Goal: Task Accomplishment & Management: Manage account settings

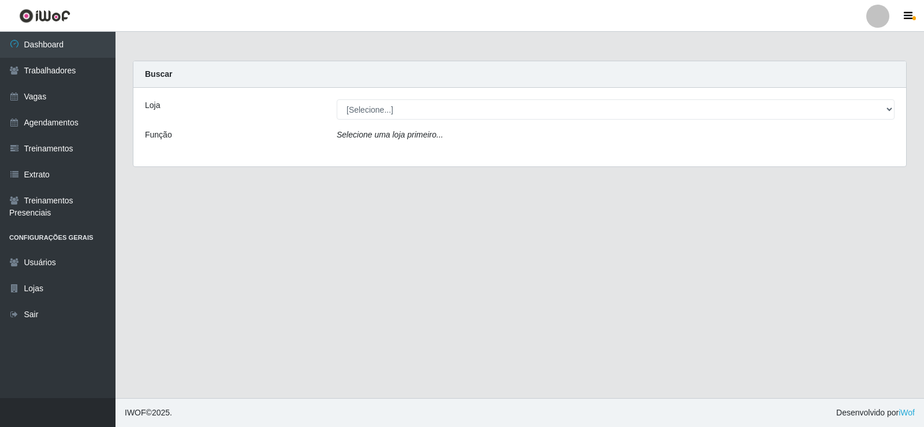
click at [898, 110] on div "[Selecione...] Supermercado Manaira" at bounding box center [615, 109] width 575 height 20
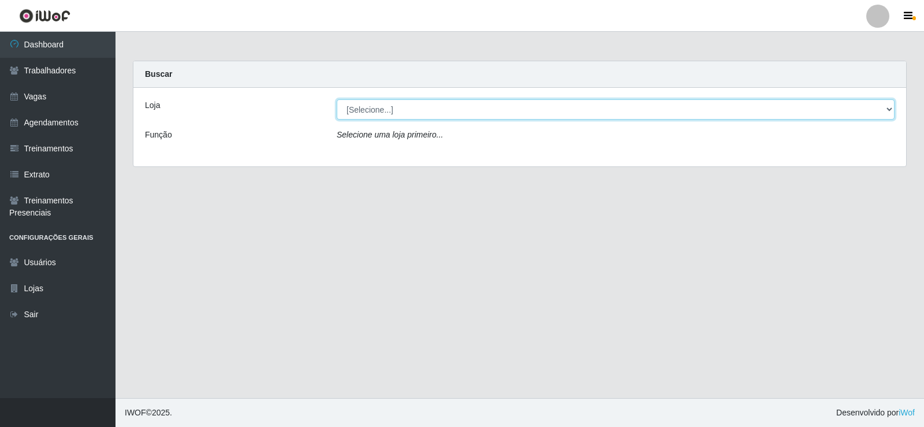
click at [886, 111] on select "[Selecione...] Supermercado Manaira" at bounding box center [616, 109] width 558 height 20
select select "443"
click at [337, 99] on select "[Selecione...] Supermercado Manaira" at bounding box center [616, 109] width 558 height 20
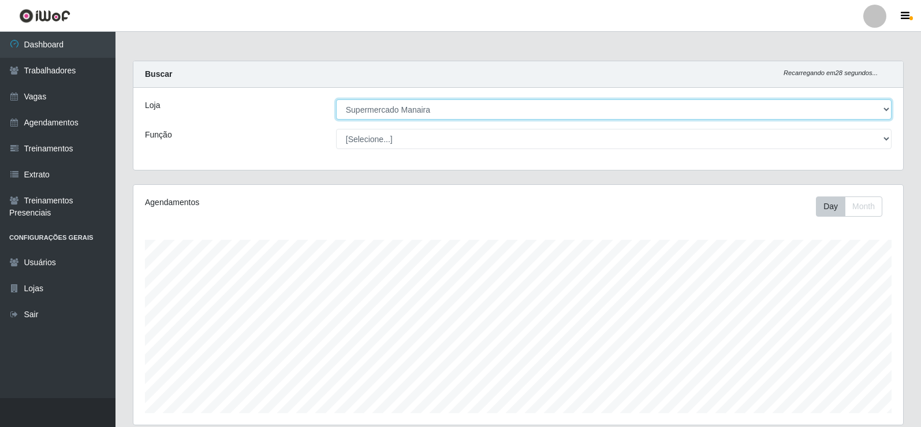
scroll to position [240, 770]
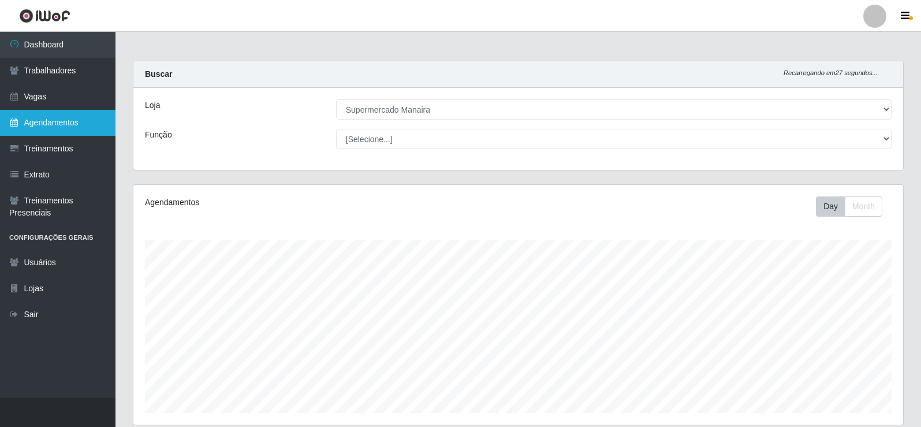
click at [53, 125] on link "Agendamentos" at bounding box center [58, 123] width 116 height 26
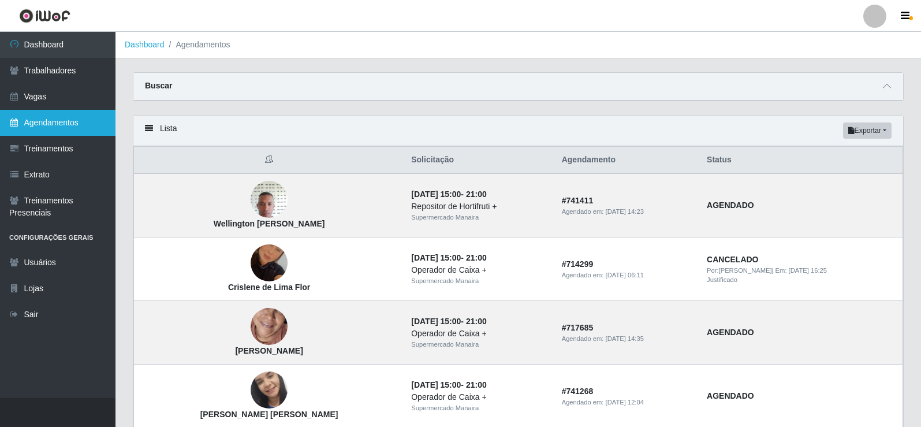
click at [69, 122] on link "Agendamentos" at bounding box center [58, 123] width 116 height 26
click at [891, 92] on span at bounding box center [887, 86] width 14 height 13
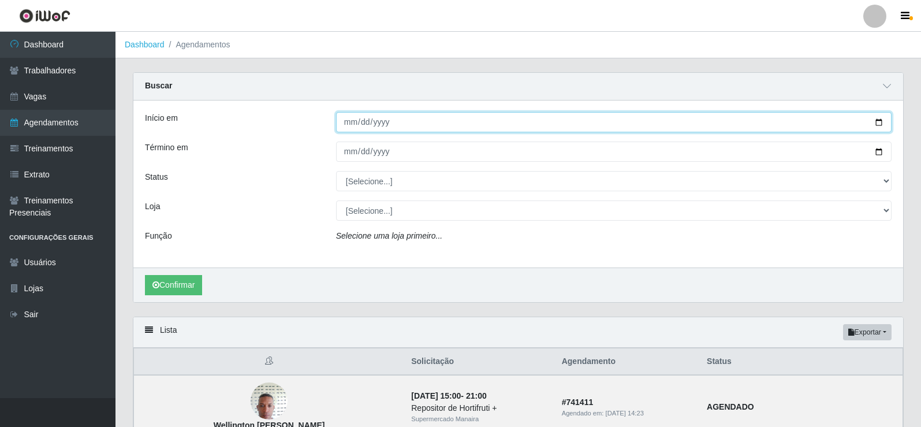
click at [346, 122] on input "Início em" at bounding box center [614, 122] width 556 height 20
type input "[DATE]"
click at [145, 275] on button "Confirmar" at bounding box center [173, 285] width 57 height 20
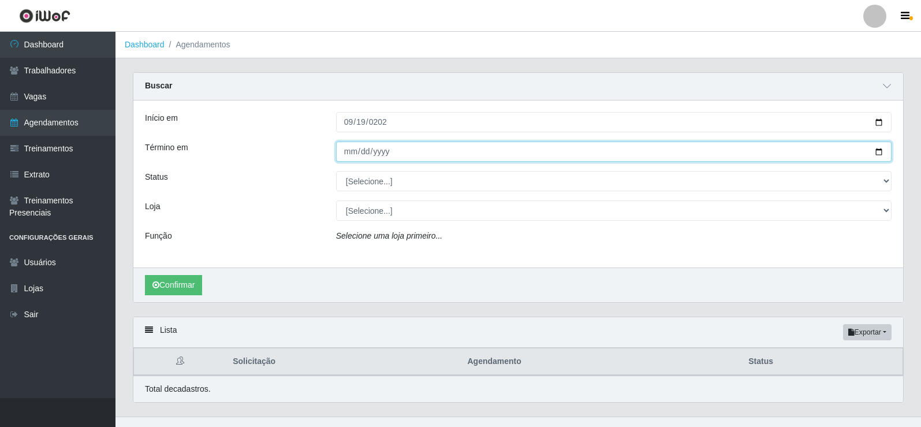
click at [347, 155] on input "Término em" at bounding box center [614, 152] width 556 height 20
type input "0200-09-19"
type input "[DATE]"
click at [145, 275] on button "Confirmar" at bounding box center [173, 285] width 57 height 20
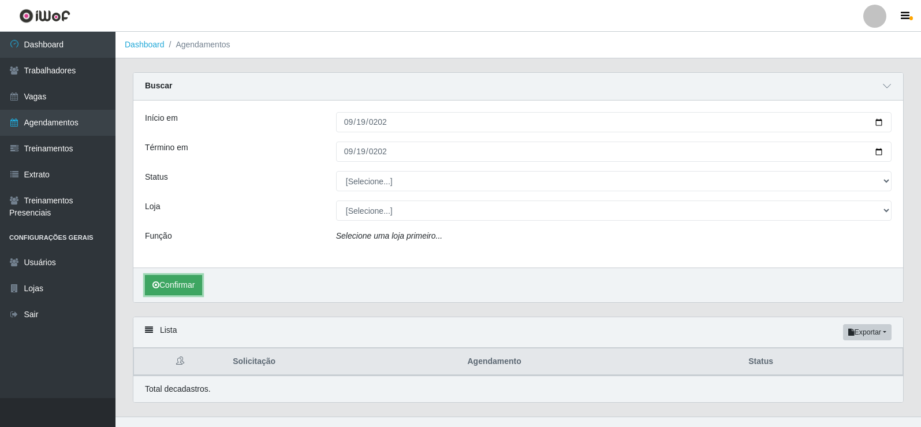
click at [196, 292] on button "Confirmar" at bounding box center [173, 285] width 57 height 20
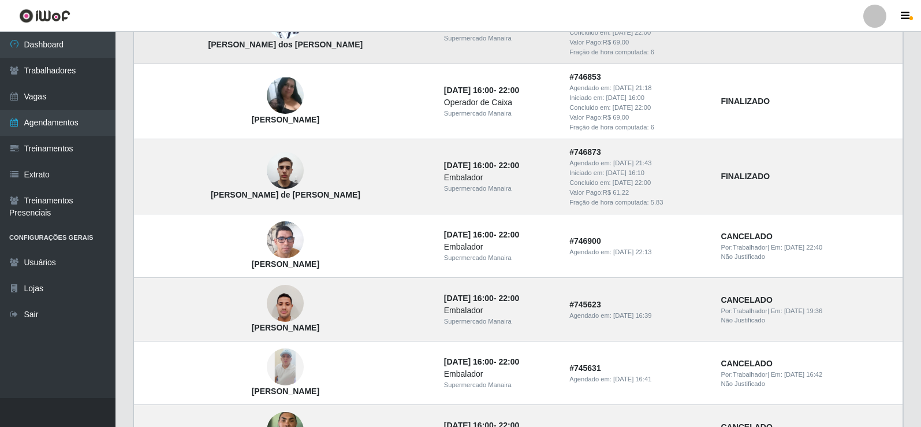
scroll to position [126, 0]
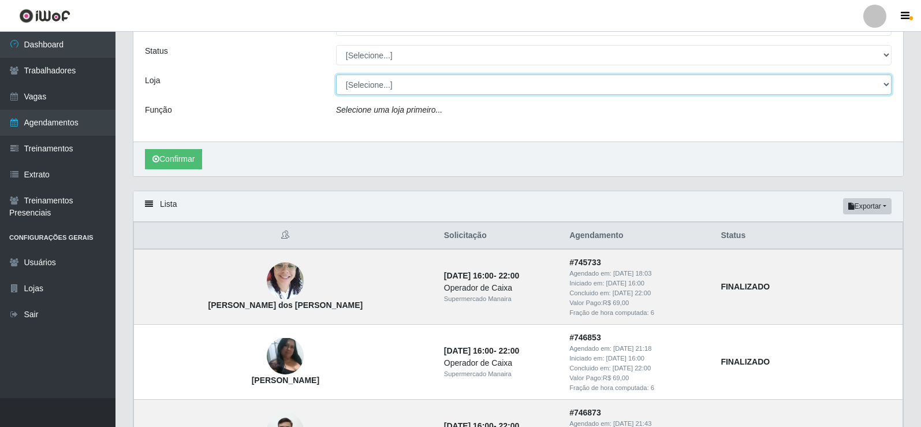
click at [884, 85] on select "[Selecione...] Supermercado Manaira" at bounding box center [614, 85] width 556 height 20
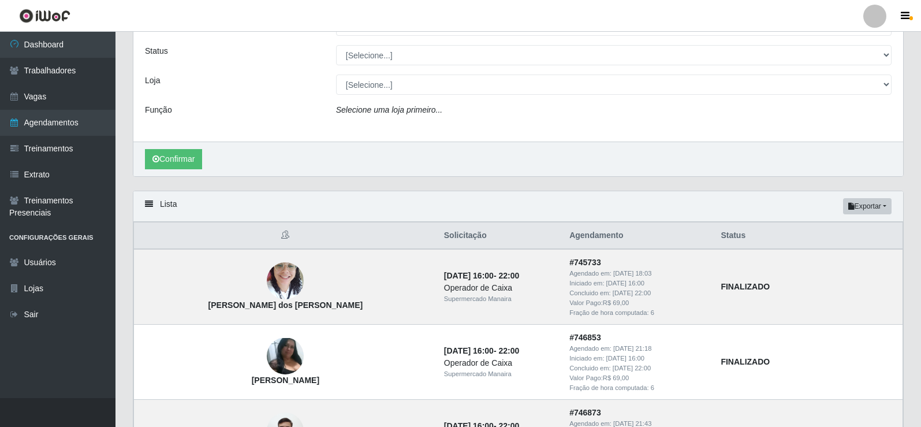
click at [902, 64] on div "Início em [DATE] Término em [DATE] Status [Selecione...] AGENDADO AGUARDANDO LI…" at bounding box center [518, 58] width 770 height 167
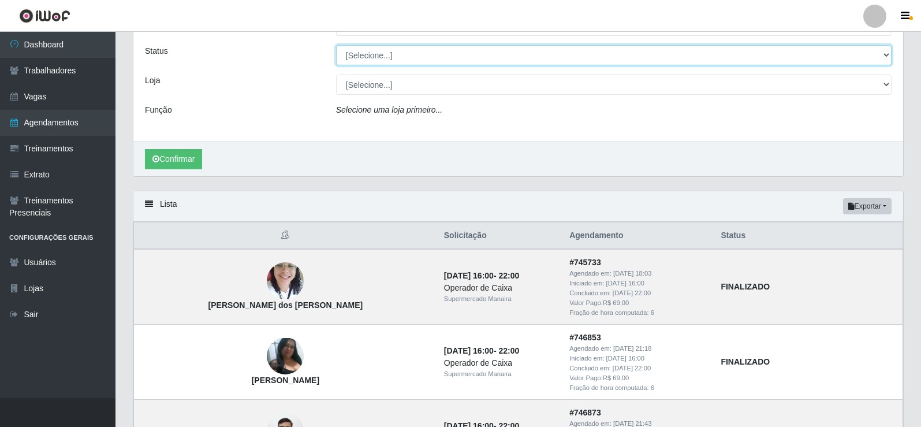
click at [884, 58] on select "[Selecione...] AGENDADO AGUARDANDO LIBERAR EM ANDAMENTO EM REVISÃO FINALIZADO C…" at bounding box center [614, 55] width 556 height 20
select select "FINALIZADO"
click at [336, 46] on select "[Selecione...] AGENDADO AGUARDANDO LIBERAR EM ANDAMENTO EM REVISÃO FINALIZADO C…" at bounding box center [614, 55] width 556 height 20
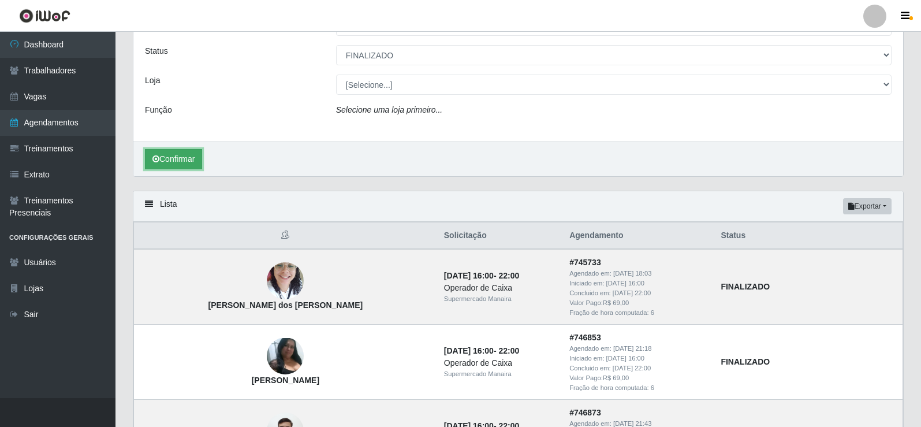
click at [183, 159] on button "Confirmar" at bounding box center [173, 159] width 57 height 20
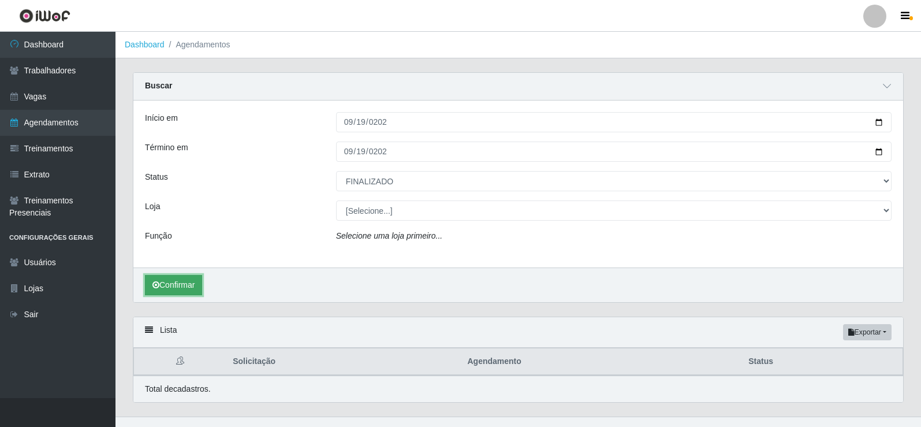
click at [159, 277] on button "Confirmar" at bounding box center [173, 285] width 57 height 20
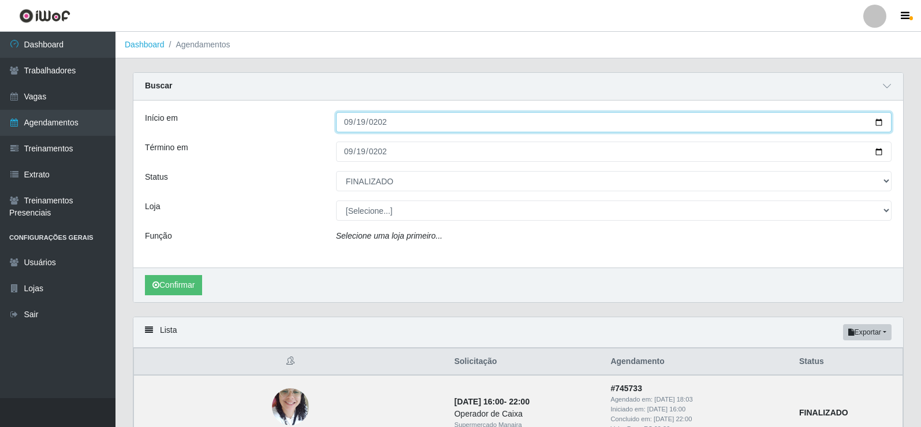
click at [358, 116] on input "[DATE]" at bounding box center [614, 122] width 556 height 20
type input "[DATE]"
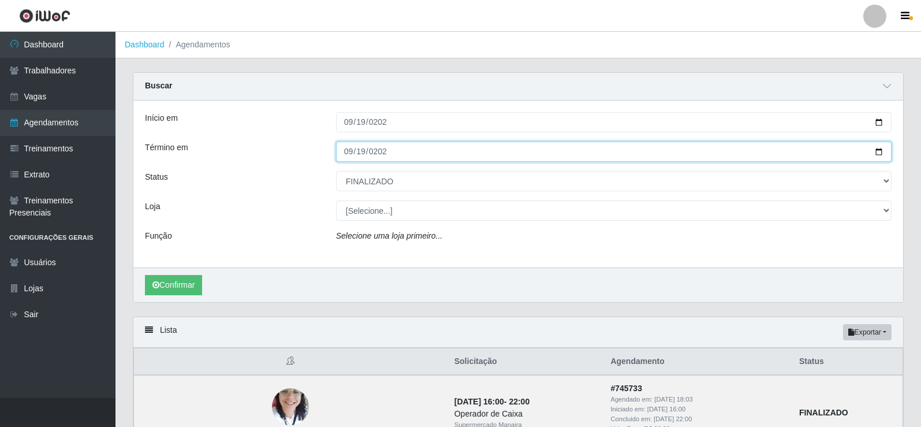
click at [347, 154] on input "[DATE]" at bounding box center [614, 152] width 556 height 20
type input "[DATE]"
click at [145, 275] on button "Confirmar" at bounding box center [173, 285] width 57 height 20
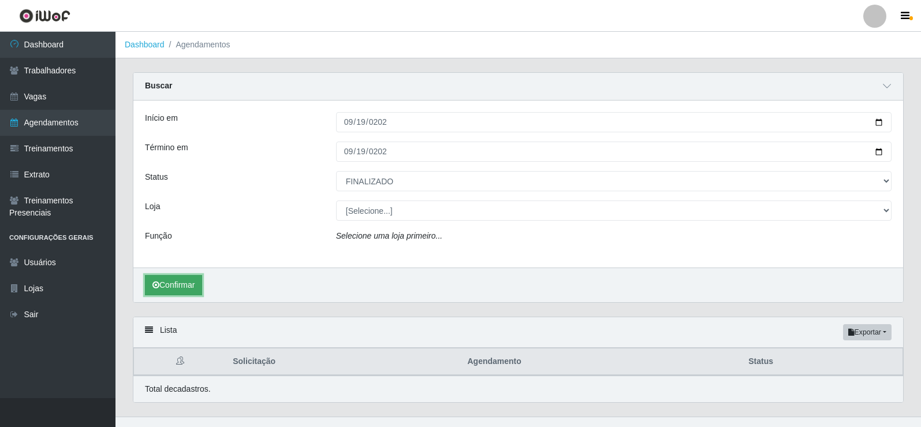
click at [162, 278] on button "Confirmar" at bounding box center [173, 285] width 57 height 20
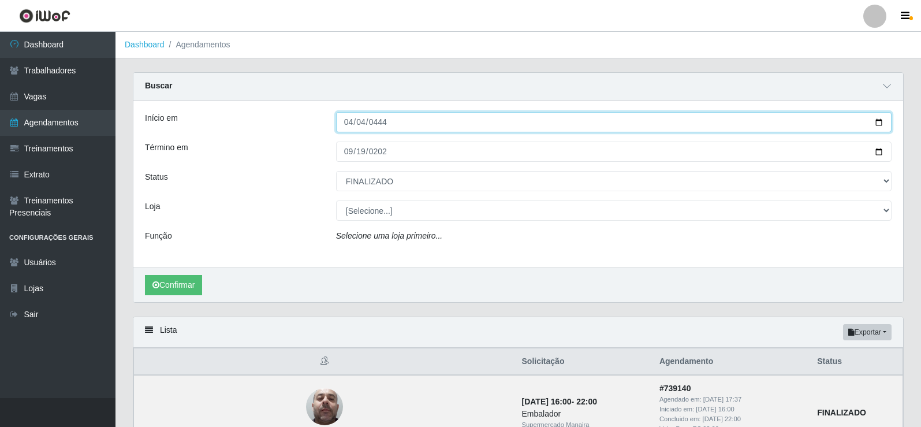
click at [353, 124] on input "0444-04-04" at bounding box center [614, 122] width 556 height 20
click at [344, 124] on input "0444-04-04" at bounding box center [614, 122] width 556 height 20
click at [344, 124] on input "0004-04-04" at bounding box center [614, 122] width 556 height 20
click at [347, 127] on input "4444-04-04" at bounding box center [614, 122] width 556 height 20
click at [352, 122] on input "0044-04-04" at bounding box center [614, 122] width 556 height 20
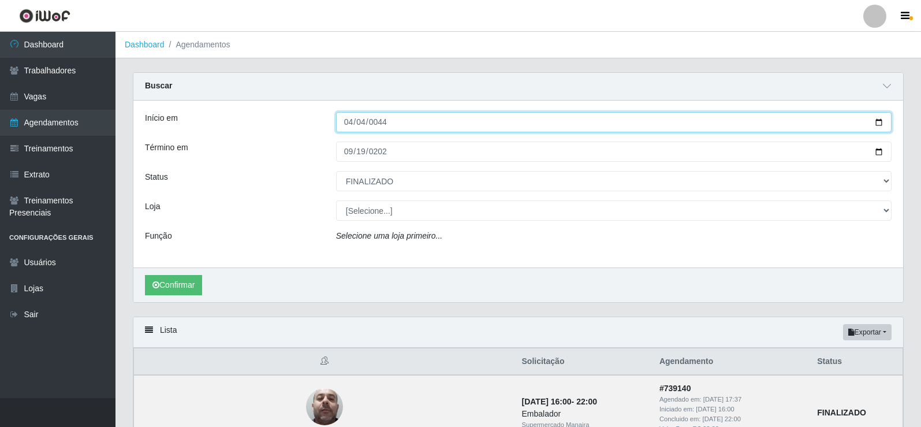
type input "275760-04-04"
drag, startPoint x: 371, startPoint y: 119, endPoint x: 355, endPoint y: 118, distance: 15.6
click at [370, 118] on input "275760-04-04" at bounding box center [614, 122] width 556 height 20
click at [352, 117] on input "275760-04-04" at bounding box center [614, 122] width 556 height 20
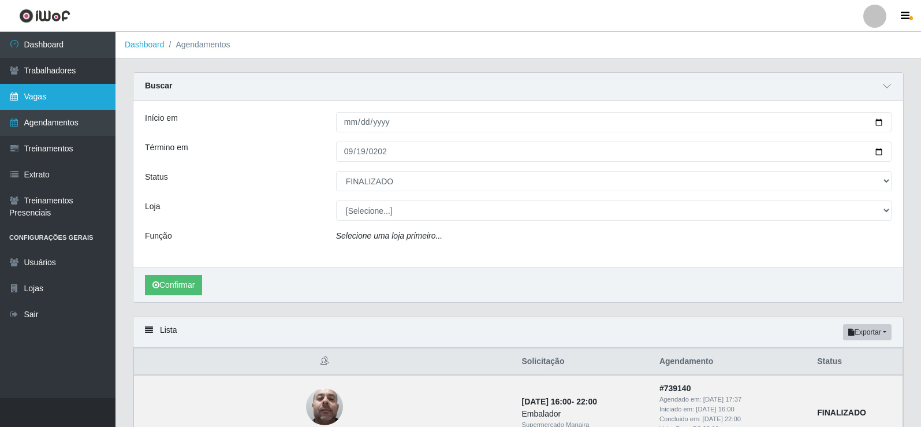
click at [65, 85] on link "Vagas" at bounding box center [58, 97] width 116 height 26
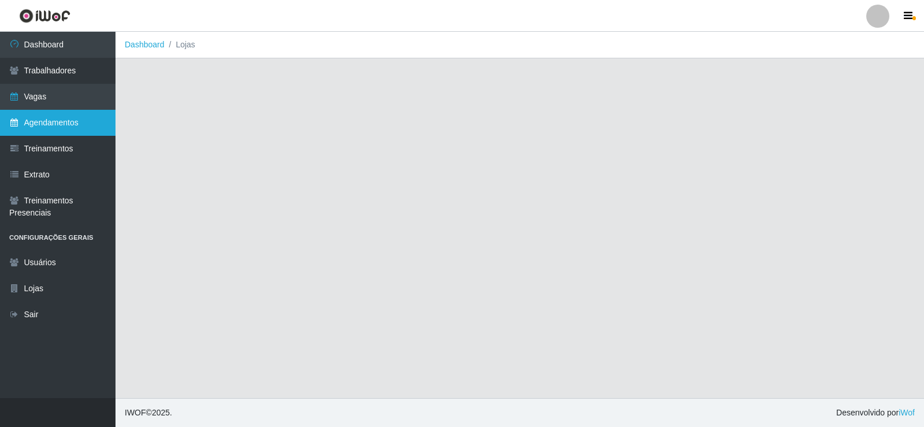
click at [62, 117] on link "Agendamentos" at bounding box center [58, 123] width 116 height 26
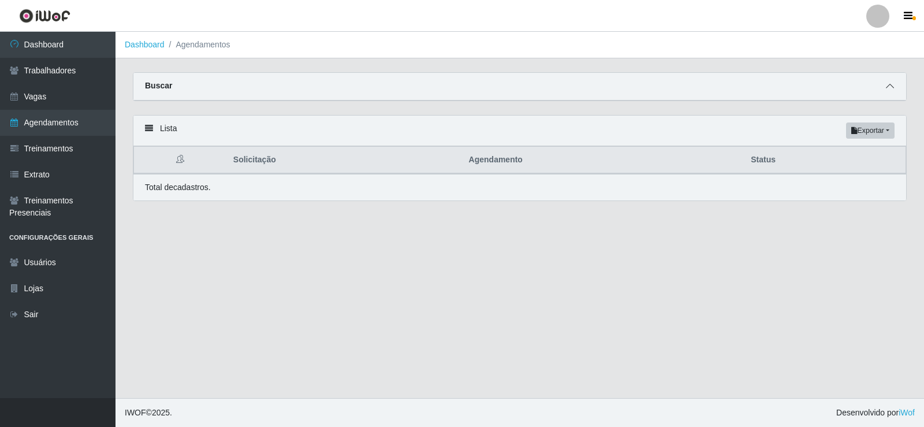
click at [892, 81] on span at bounding box center [890, 86] width 14 height 13
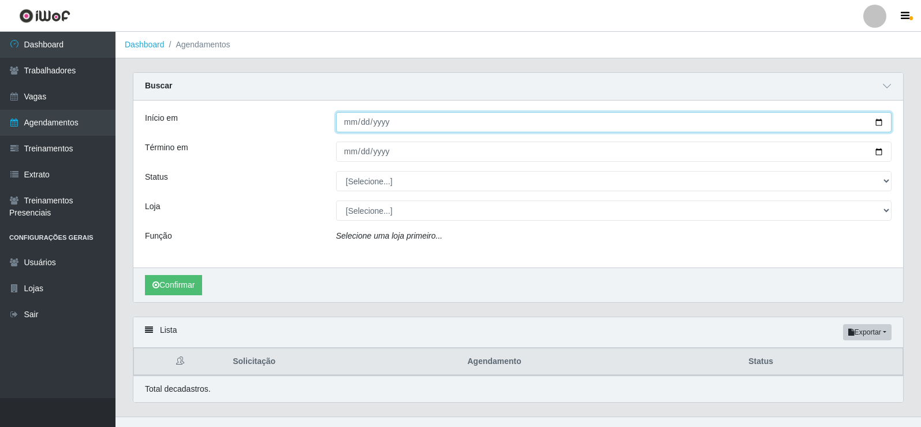
click at [346, 123] on input "Início em" at bounding box center [614, 122] width 556 height 20
type input "[DATE]"
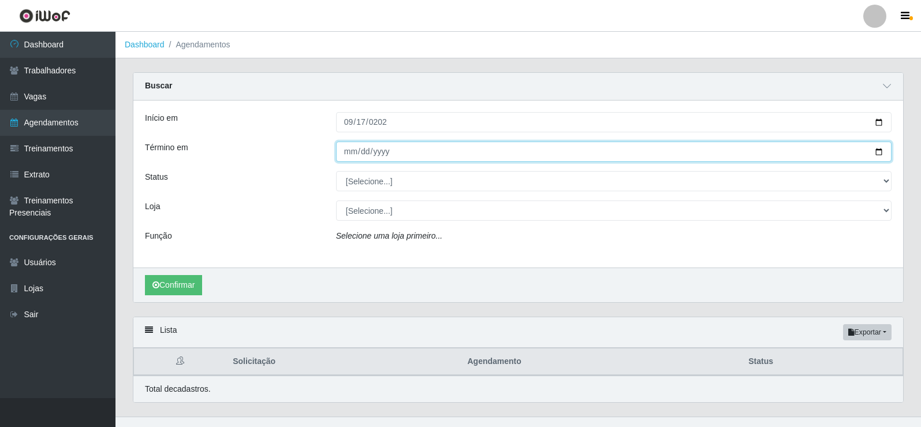
click at [348, 157] on input "Término em" at bounding box center [614, 152] width 556 height 20
click at [347, 155] on input "Término em" at bounding box center [614, 152] width 556 height 20
type input "[DATE]"
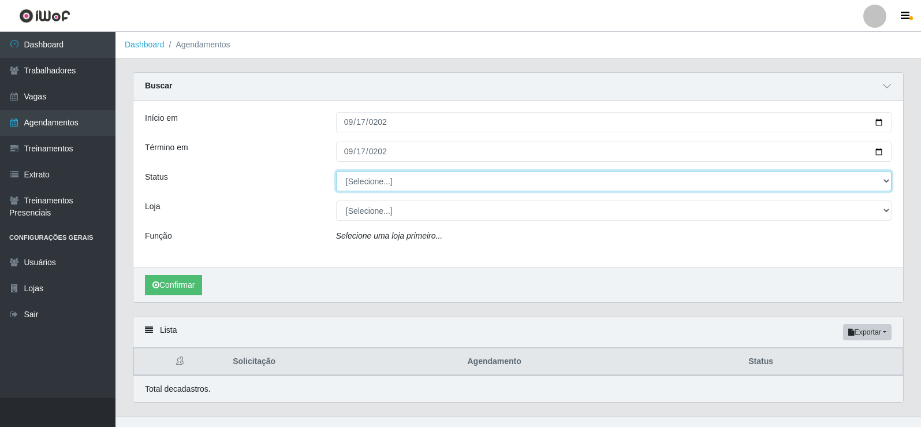
click at [887, 183] on select "[Selecione...] AGENDADO AGUARDANDO LIBERAR EM ANDAMENTO EM REVISÃO FINALIZADO C…" at bounding box center [614, 181] width 556 height 20
select select "FINALIZADO"
click at [336, 172] on select "[Selecione...] AGENDADO AGUARDANDO LIBERAR EM ANDAMENTO EM REVISÃO FINALIZADO C…" at bounding box center [614, 181] width 556 height 20
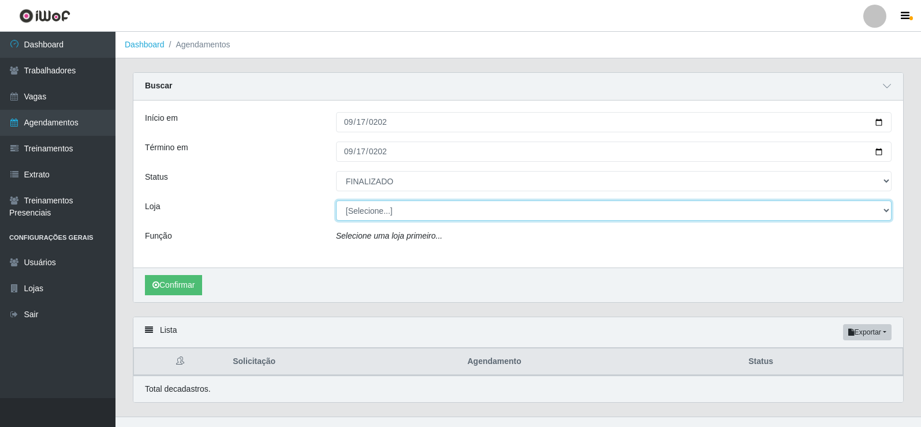
click at [888, 212] on select "[Selecione...] Supermercado Manaira" at bounding box center [614, 210] width 556 height 20
select select "443"
click at [336, 201] on select "[Selecione...] Supermercado Manaira" at bounding box center [614, 210] width 556 height 20
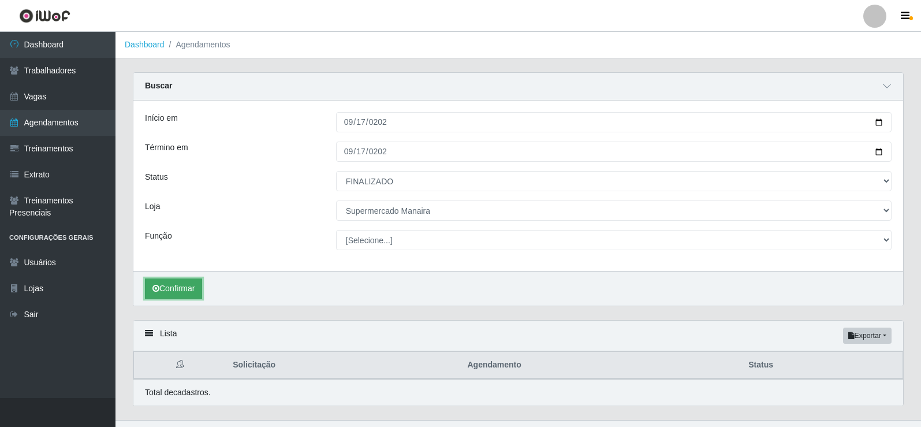
click at [165, 288] on button "Confirmar" at bounding box center [173, 288] width 57 height 20
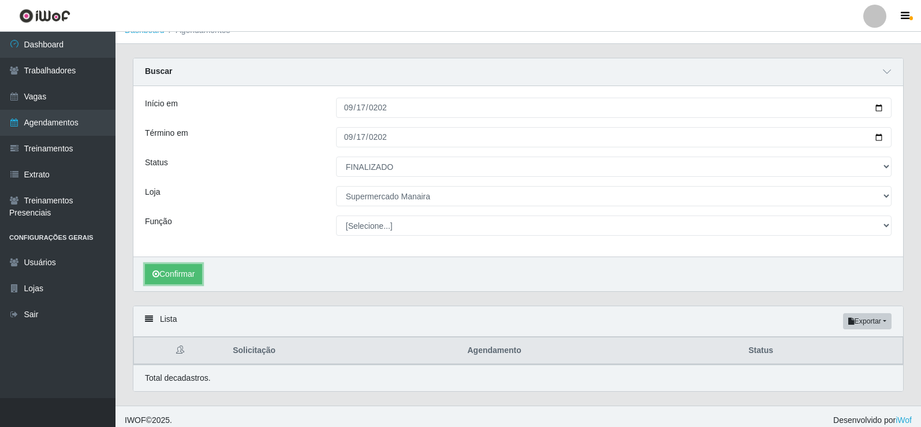
scroll to position [23, 0]
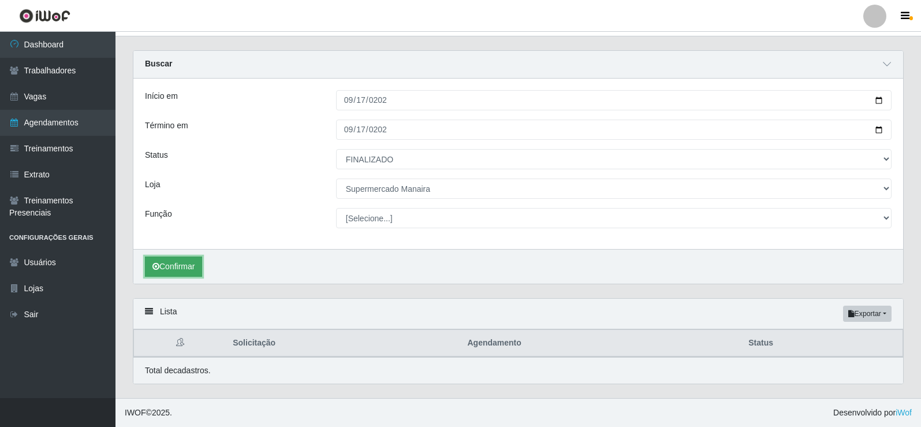
click at [189, 268] on button "Confirmar" at bounding box center [173, 266] width 57 height 20
click at [182, 261] on button "Confirmar" at bounding box center [173, 266] width 57 height 20
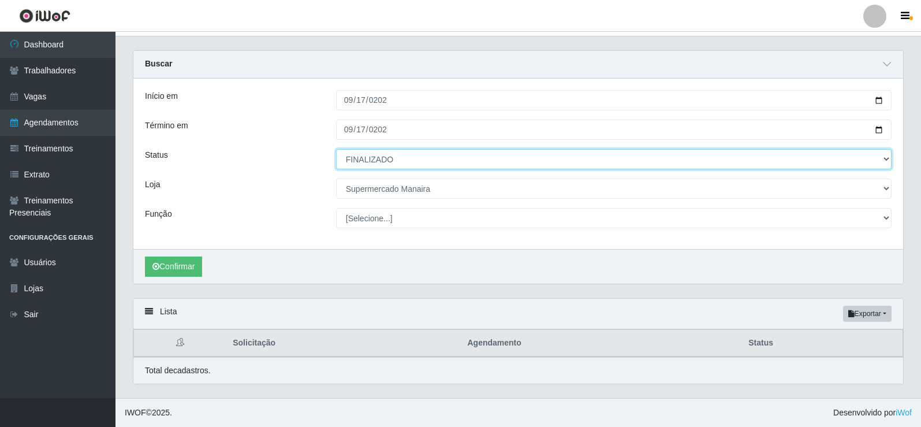
click at [416, 163] on select "[Selecione...] AGENDADO AGUARDANDO LIBERAR EM ANDAMENTO EM REVISÃO FINALIZADO C…" at bounding box center [614, 159] width 556 height 20
click at [336, 149] on select "[Selecione...] AGENDADO AGUARDANDO LIBERAR EM ANDAMENTO EM REVISÃO FINALIZADO C…" at bounding box center [614, 159] width 556 height 20
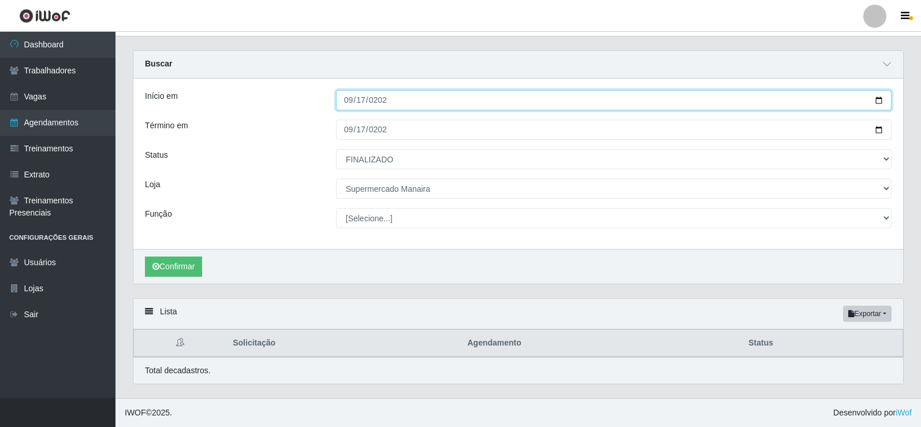
click at [350, 99] on input "[DATE]" at bounding box center [614, 100] width 556 height 20
type input "[DATE]"
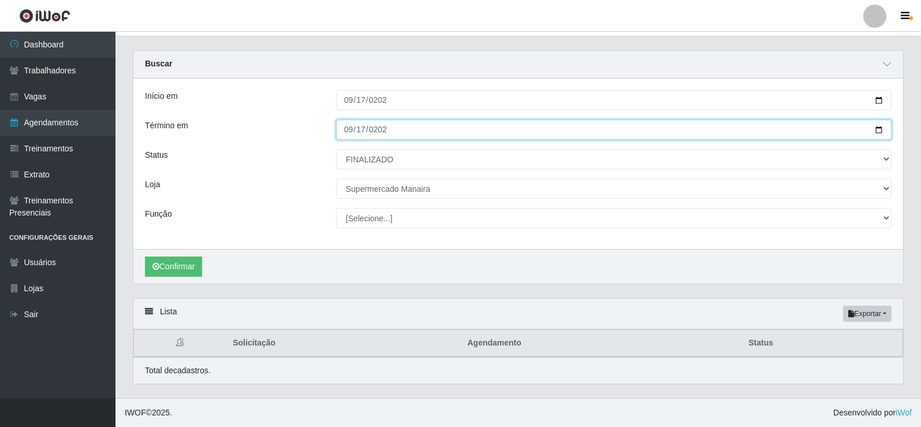
click at [351, 131] on input "[DATE]" at bounding box center [614, 130] width 556 height 20
type input "[DATE]"
click at [145, 256] on button "Confirmar" at bounding box center [173, 266] width 57 height 20
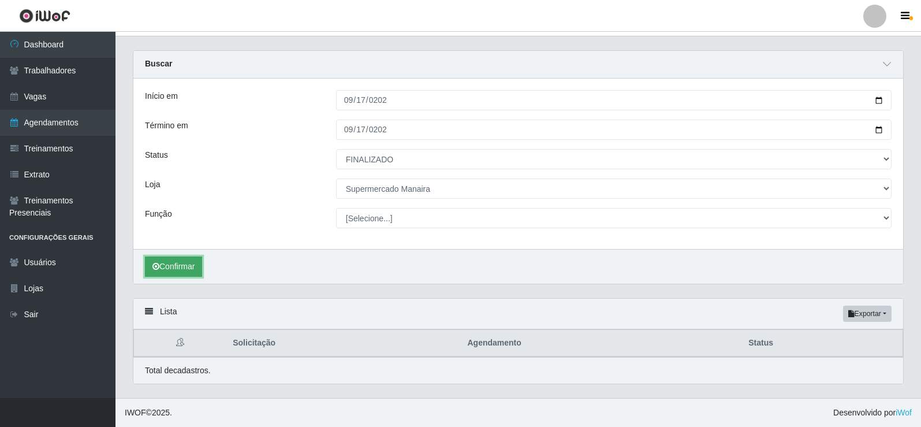
click at [195, 263] on button "Confirmar" at bounding box center [173, 266] width 57 height 20
click at [171, 264] on button "Confirmar" at bounding box center [173, 266] width 57 height 20
click at [862, 313] on button "Exportar" at bounding box center [867, 314] width 49 height 16
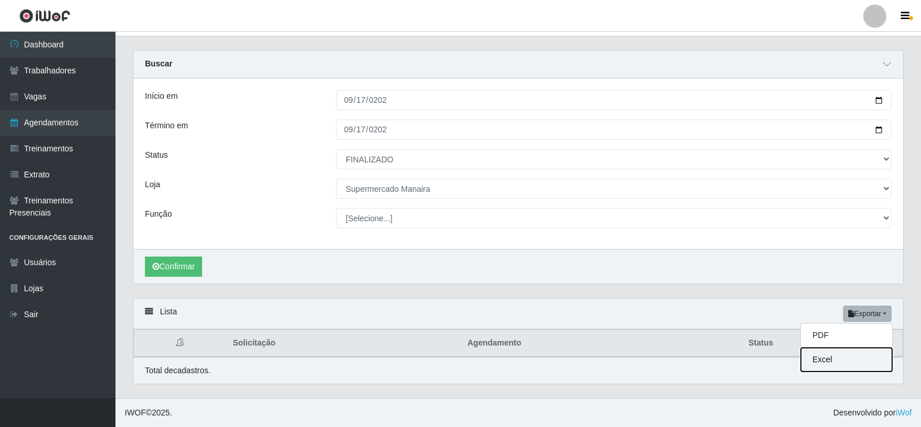
click at [824, 359] on button "Excel" at bounding box center [846, 360] width 91 height 24
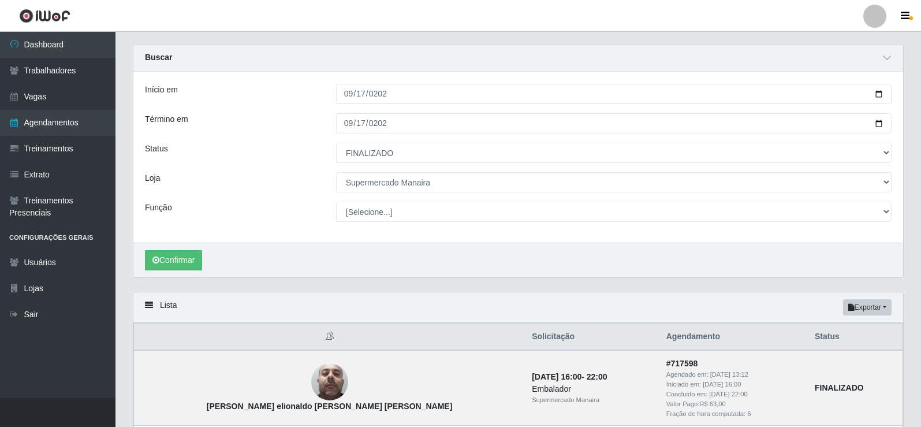
scroll to position [8, 0]
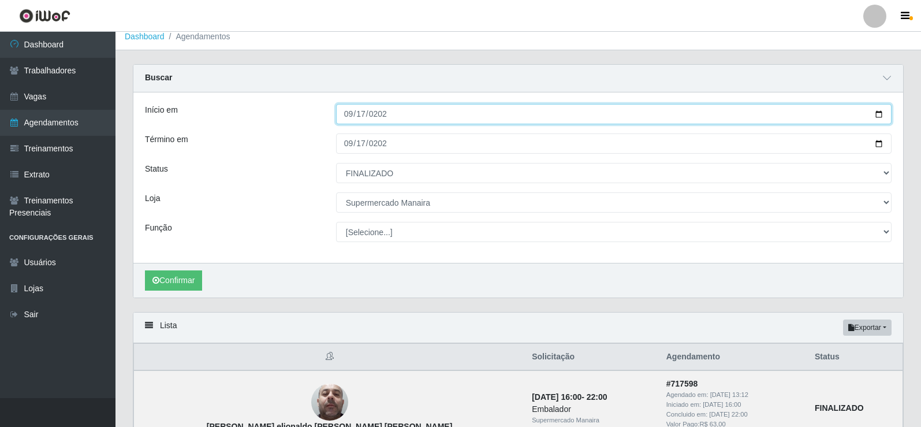
click at [356, 113] on input "[DATE]" at bounding box center [614, 114] width 556 height 20
type input "[DATE]"
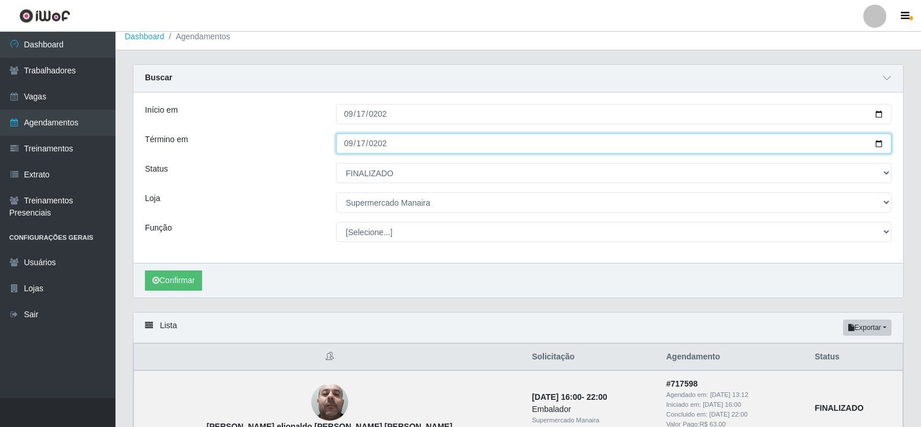
click at [348, 141] on input "[DATE]" at bounding box center [614, 143] width 556 height 20
type input "[DATE]"
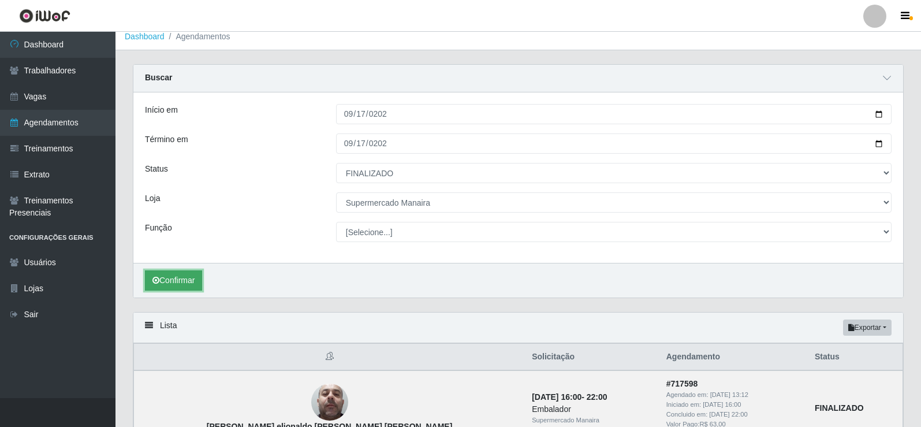
click at [161, 281] on button "Confirmar" at bounding box center [173, 280] width 57 height 20
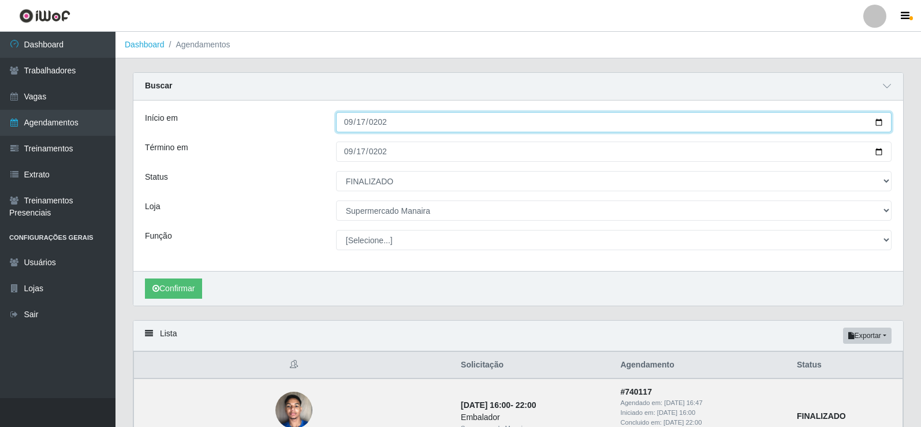
click at [355, 118] on input "[DATE]" at bounding box center [614, 122] width 556 height 20
type input "[DATE]"
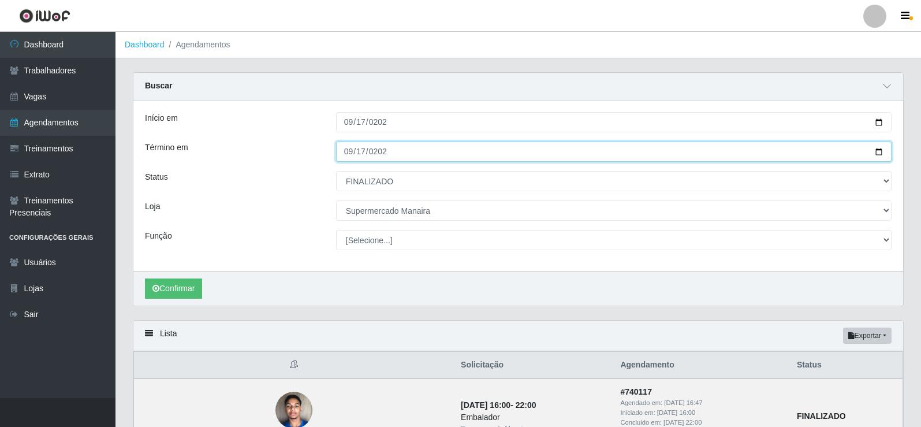
click at [346, 151] on input "[DATE]" at bounding box center [614, 152] width 556 height 20
type input "[DATE]"
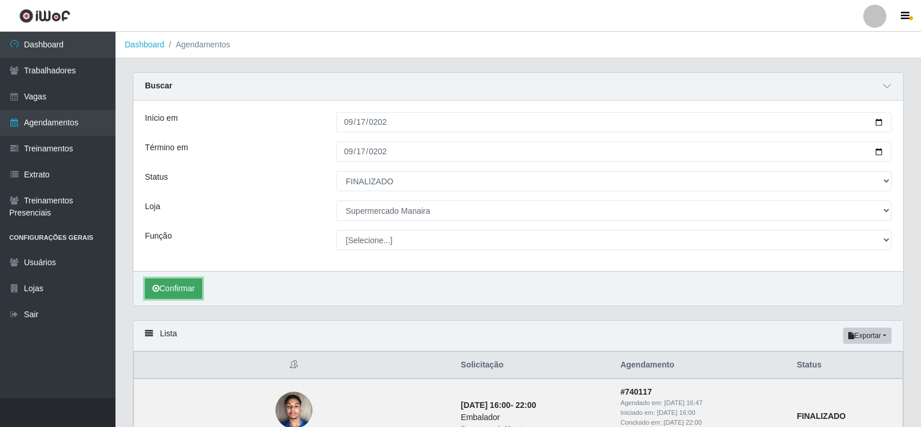
click at [174, 292] on button "Confirmar" at bounding box center [173, 288] width 57 height 20
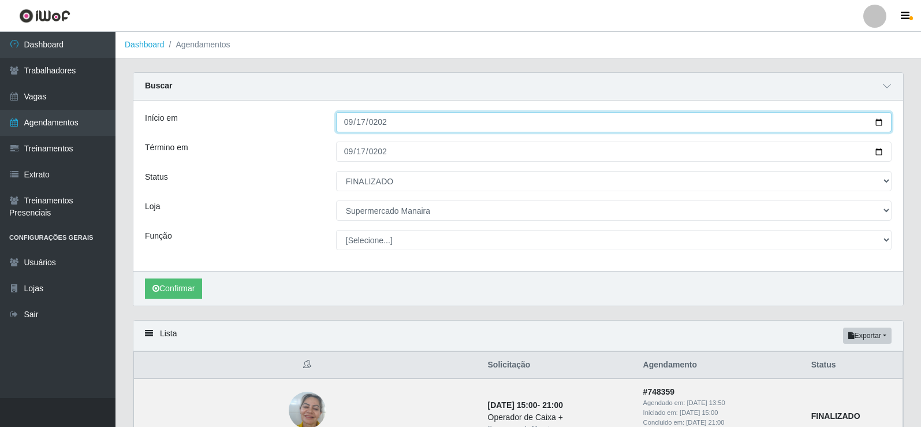
click at [346, 123] on input "[DATE]" at bounding box center [614, 122] width 556 height 20
type input "[DATE]"
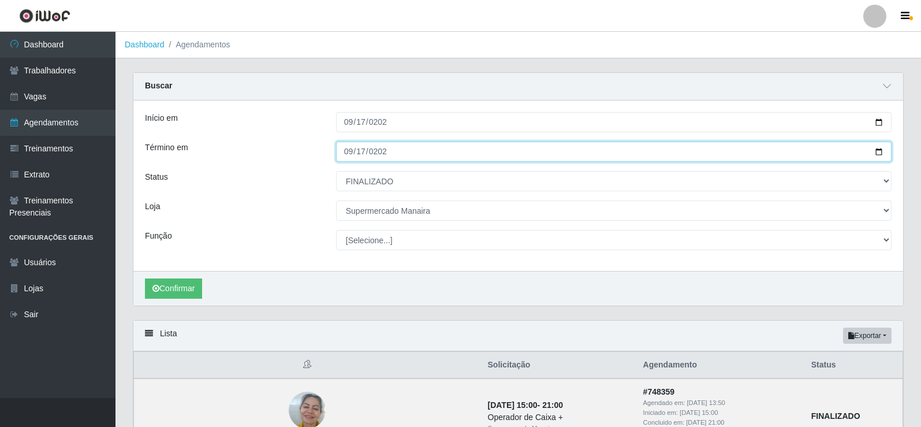
click at [350, 154] on input "[DATE]" at bounding box center [614, 152] width 556 height 20
type input "[DATE]"
click at [145, 278] on button "Confirmar" at bounding box center [173, 288] width 57 height 20
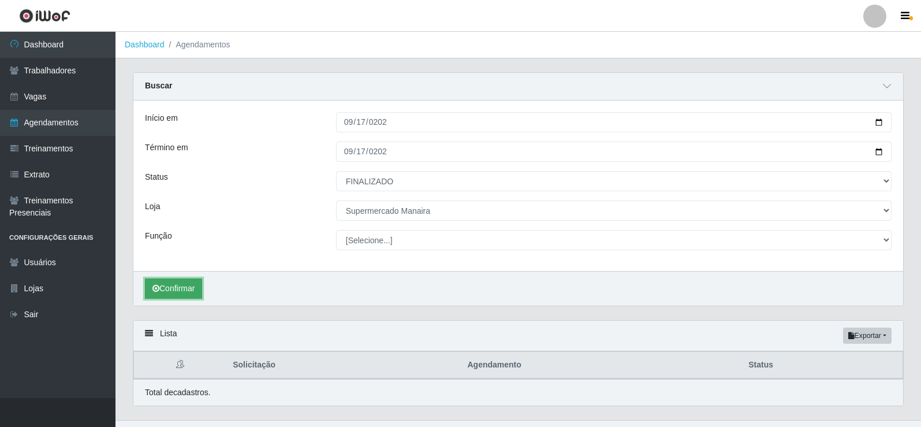
drag, startPoint x: 162, startPoint y: 281, endPoint x: 155, endPoint y: 291, distance: 11.6
click at [155, 291] on button "Confirmar" at bounding box center [173, 288] width 57 height 20
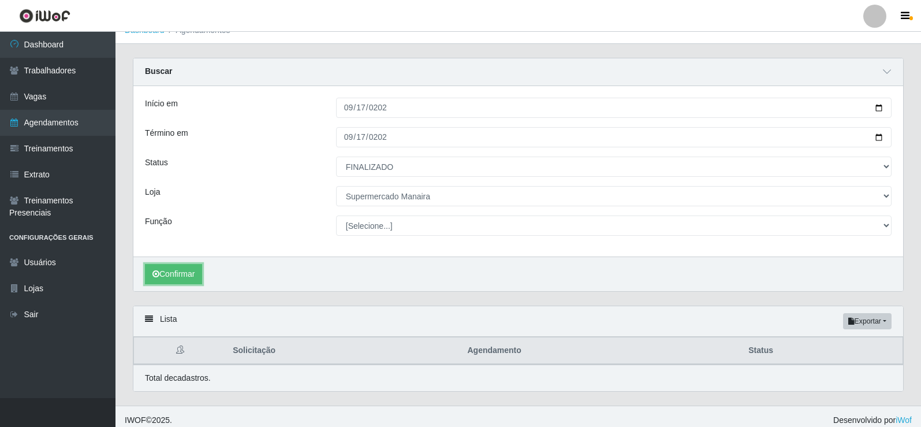
scroll to position [23, 0]
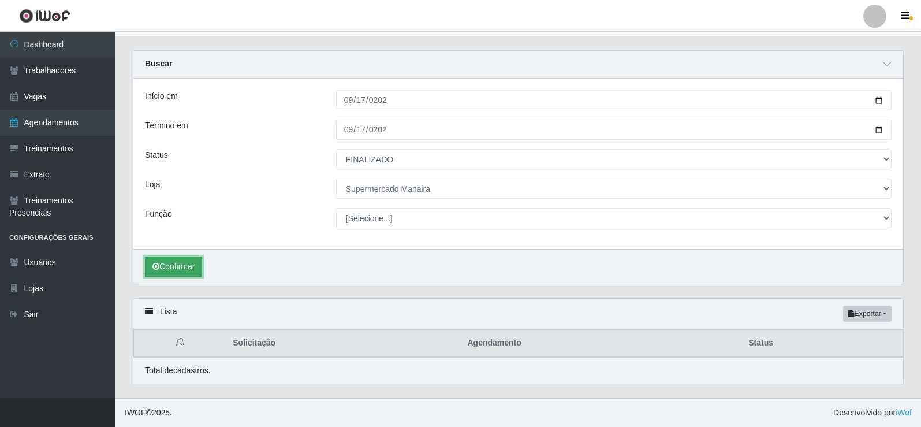
click at [191, 261] on button "Confirmar" at bounding box center [173, 266] width 57 height 20
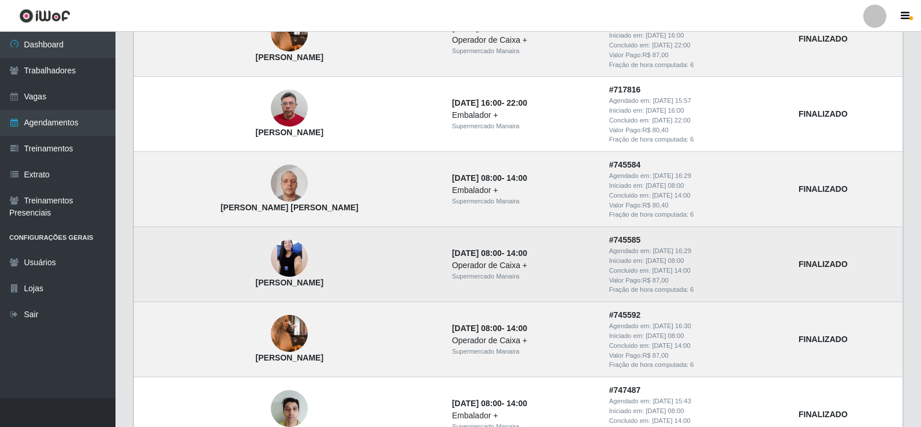
scroll to position [782, 0]
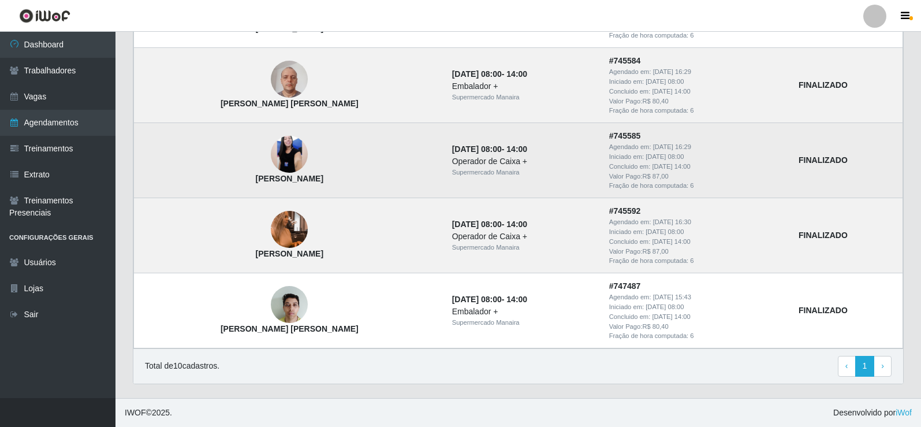
click at [271, 161] on img at bounding box center [289, 154] width 37 height 82
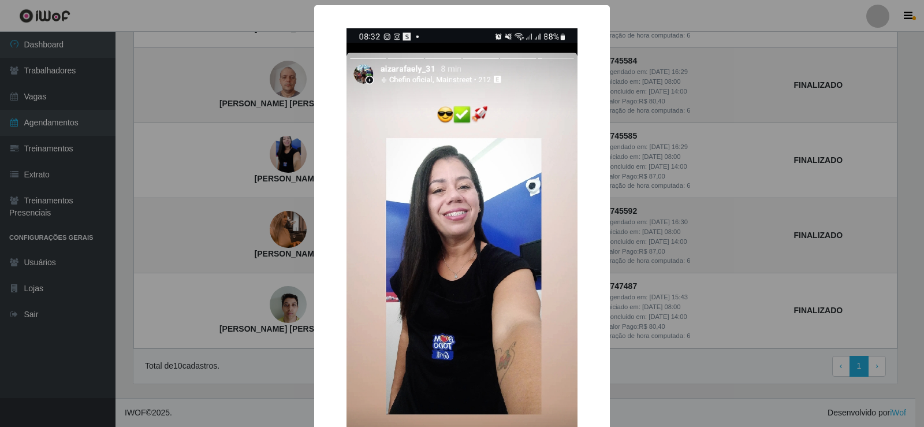
click at [270, 165] on div "× [PERSON_NAME] OK Cancel" at bounding box center [462, 213] width 924 height 427
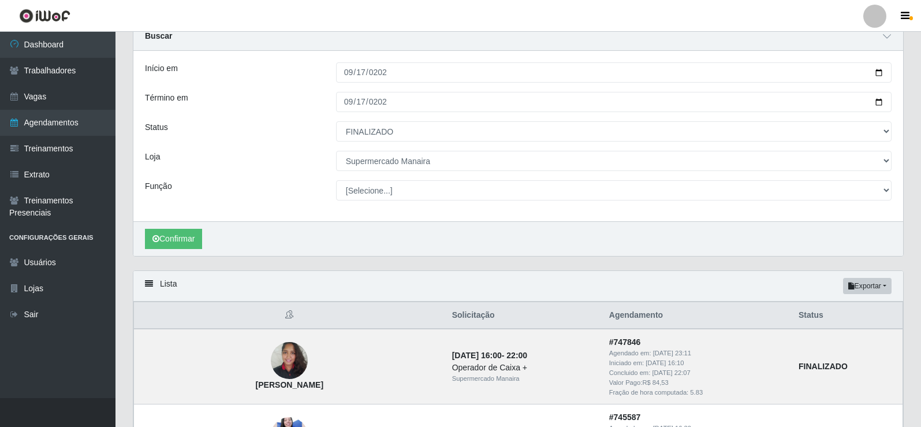
scroll to position [0, 0]
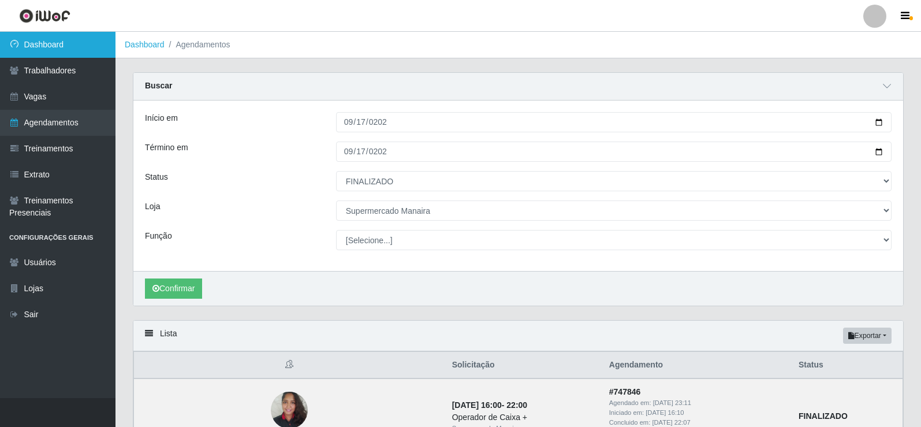
drag, startPoint x: 13, startPoint y: 51, endPoint x: 34, endPoint y: 50, distance: 21.4
click at [13, 50] on link "Dashboard" at bounding box center [58, 45] width 116 height 26
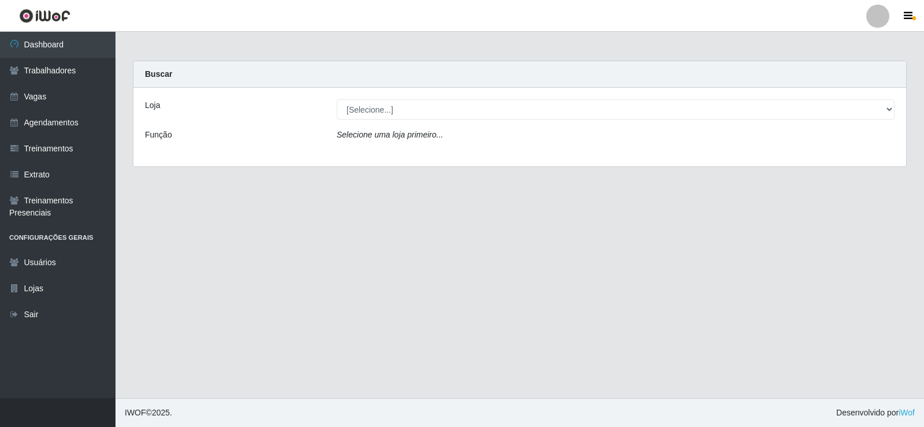
click at [898, 99] on div "[Selecione...] Supermercado Manaira" at bounding box center [615, 109] width 575 height 20
drag, startPoint x: 898, startPoint y: 101, endPoint x: 898, endPoint y: 109, distance: 8.1
click at [898, 105] on div "[Selecione...] Supermercado Manaira" at bounding box center [615, 109] width 575 height 20
click at [894, 110] on div "[Selecione...] Supermercado Manaira" at bounding box center [615, 109] width 575 height 20
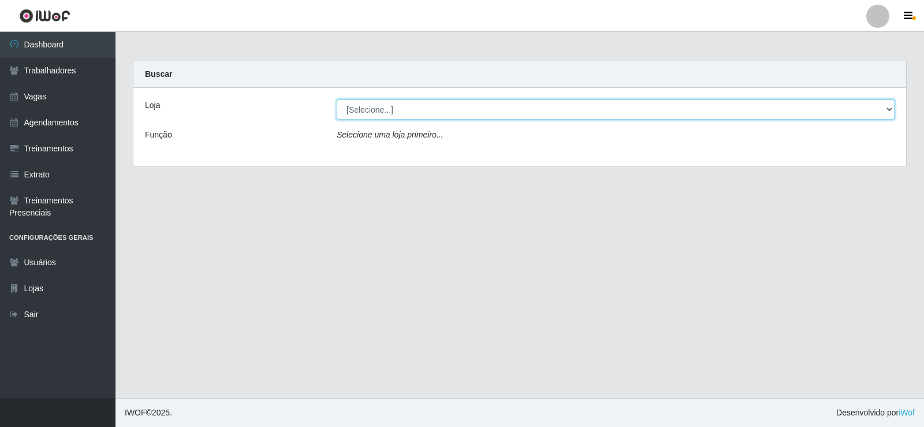
click at [891, 106] on select "[Selecione...] Supermercado Manaira" at bounding box center [616, 109] width 558 height 20
select select "443"
click at [337, 99] on select "[Selecione...] Supermercado Manaira" at bounding box center [616, 109] width 558 height 20
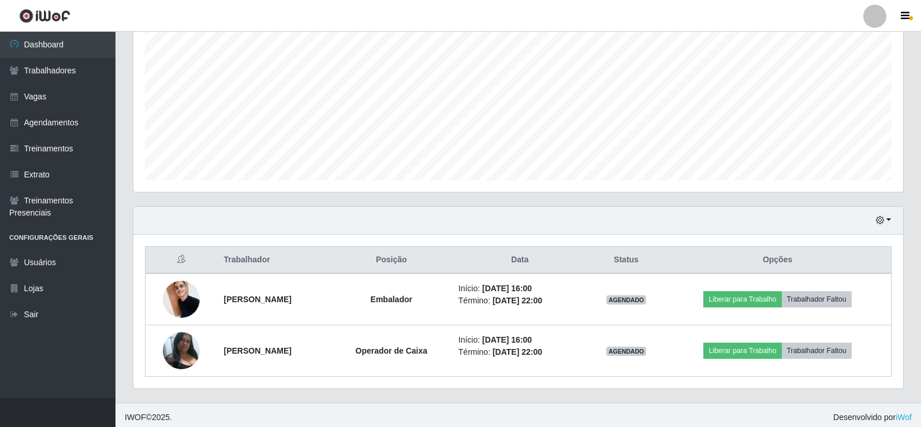
scroll to position [237, 0]
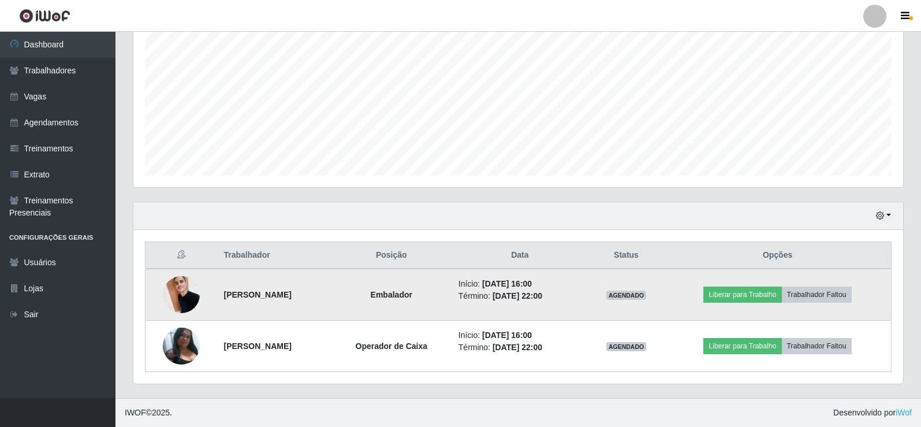
click at [185, 299] on img at bounding box center [181, 294] width 37 height 49
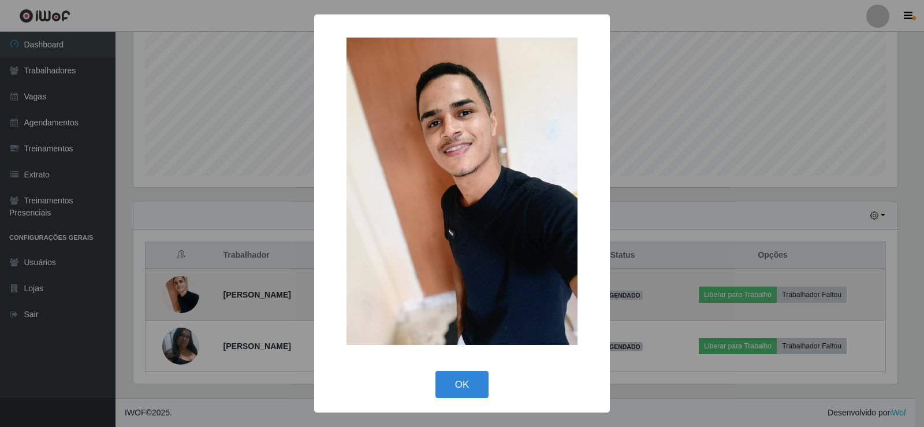
click at [185, 299] on div "× OK Cancel" at bounding box center [462, 213] width 924 height 427
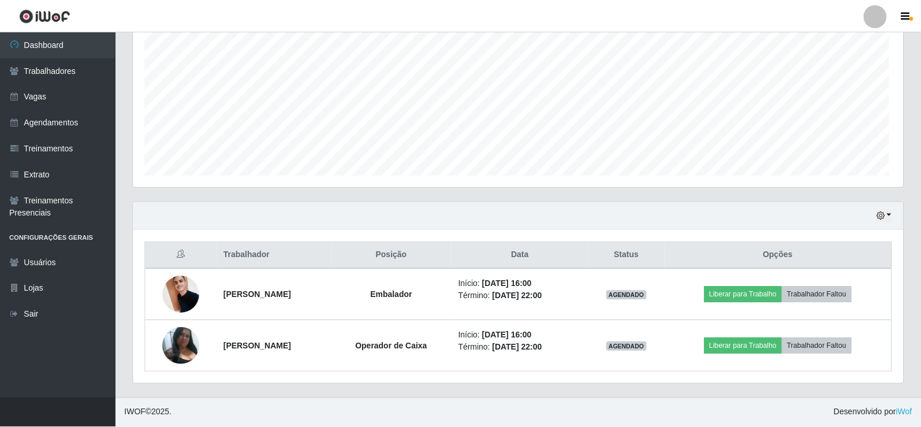
scroll to position [240, 770]
